Goal: Find specific page/section: Find specific page/section

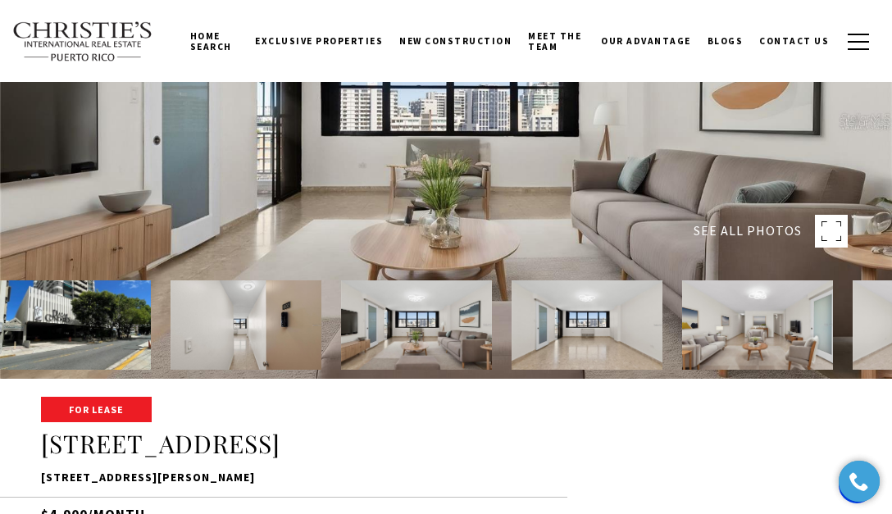
scroll to position [133, 0]
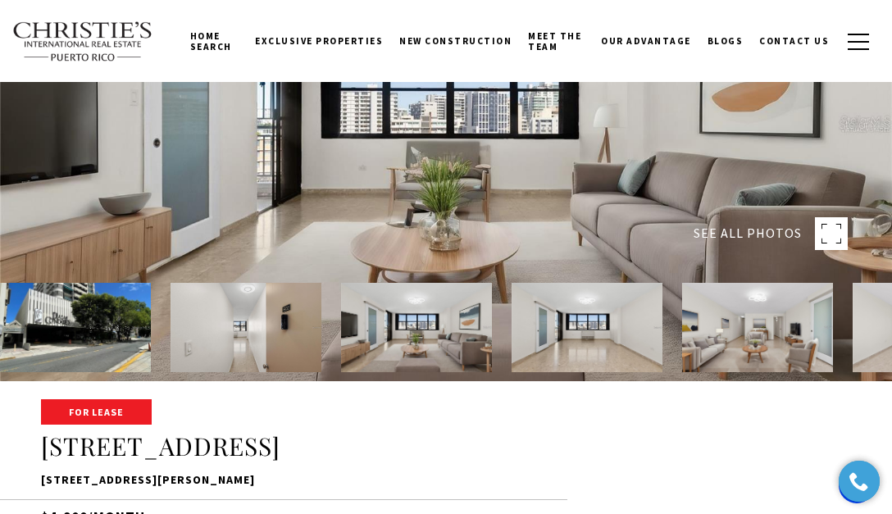
click at [248, 316] on img at bounding box center [246, 327] width 151 height 89
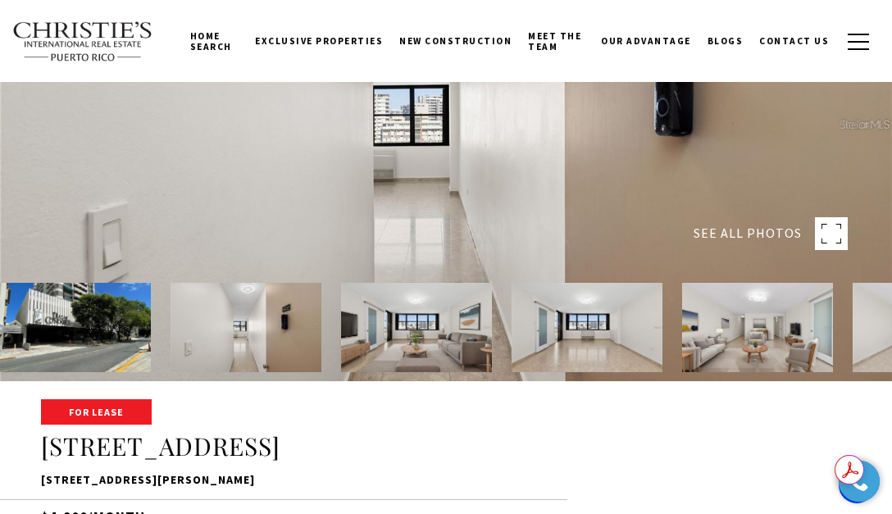
click at [395, 330] on img at bounding box center [416, 327] width 151 height 89
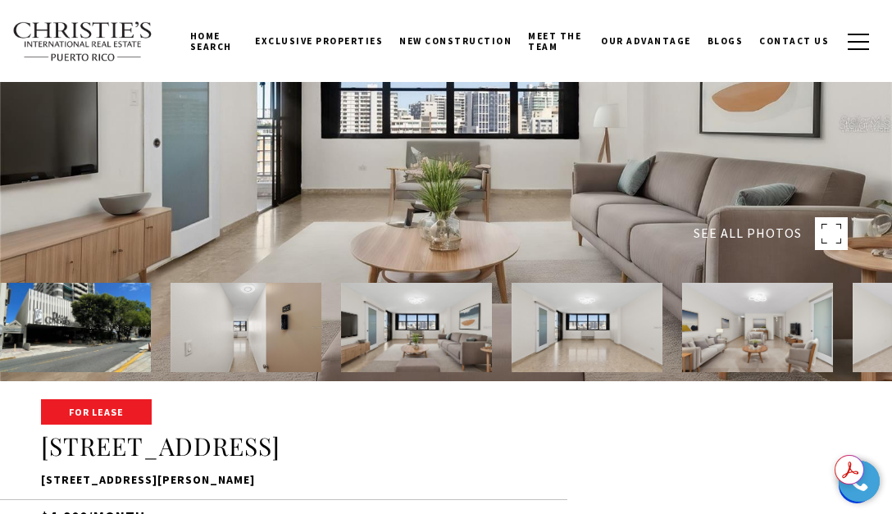
click at [553, 320] on img at bounding box center [587, 327] width 151 height 89
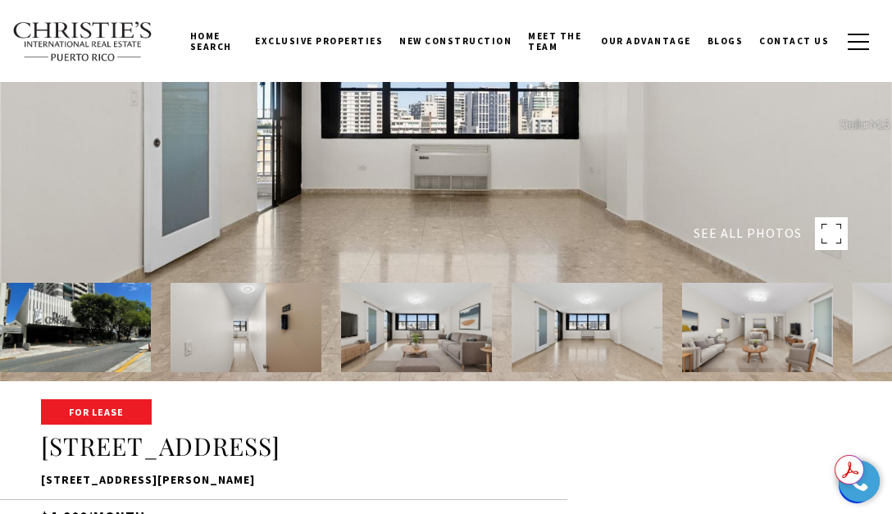
click at [404, 332] on img at bounding box center [416, 327] width 151 height 89
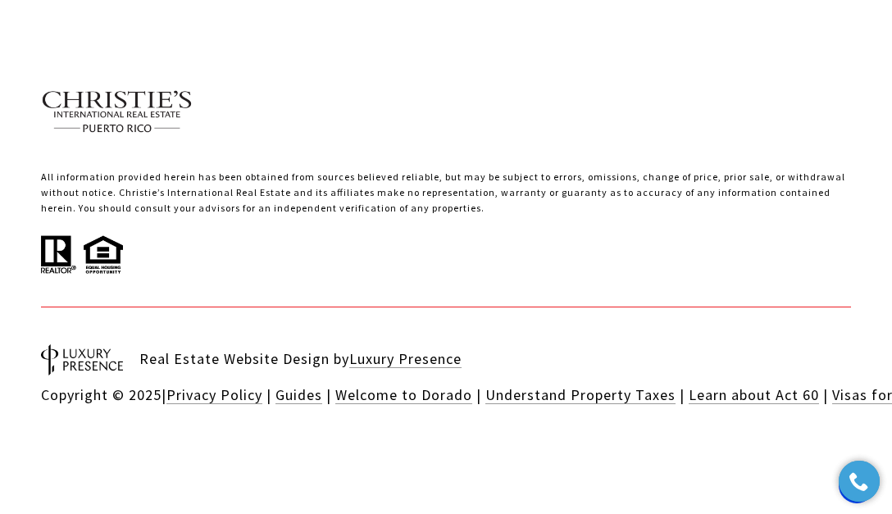
scroll to position [4939, 0]
